Goal: Information Seeking & Learning: Learn about a topic

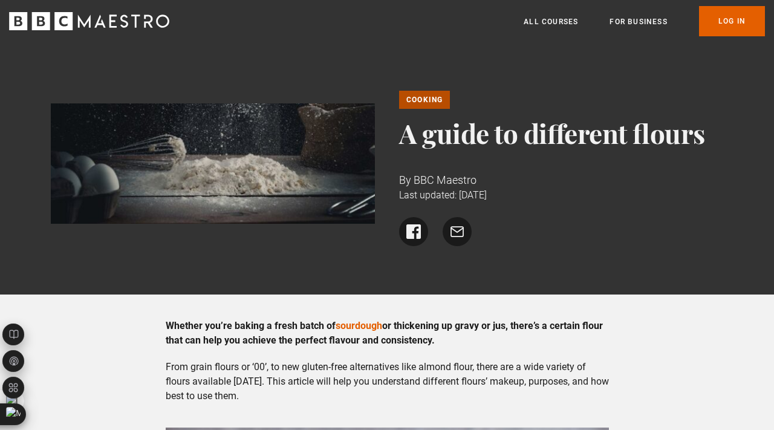
click at [351, 65] on div "Cooking A guide to different flours By BBC Maestro Last updated: [DATE] Share o…" at bounding box center [387, 168] width 774 height 252
click at [277, 25] on div "Menu Close All Courses For business Already have an account? Log In" at bounding box center [387, 21] width 774 height 30
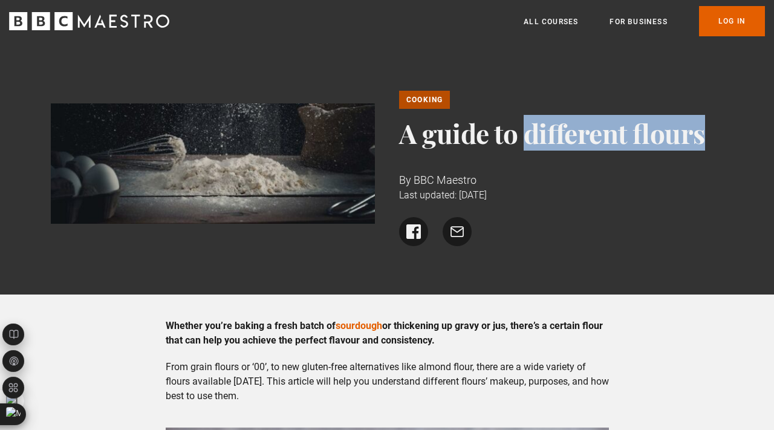
drag, startPoint x: 399, startPoint y: 135, endPoint x: 708, endPoint y: 149, distance: 310.0
click at [708, 149] on div "Cooking A guide to different flours By BBC Maestro Last updated: [DATE] Share o…" at bounding box center [561, 168] width 325 height 155
copy div "A guide to different flours"
